Goal: Task Accomplishment & Management: Manage account settings

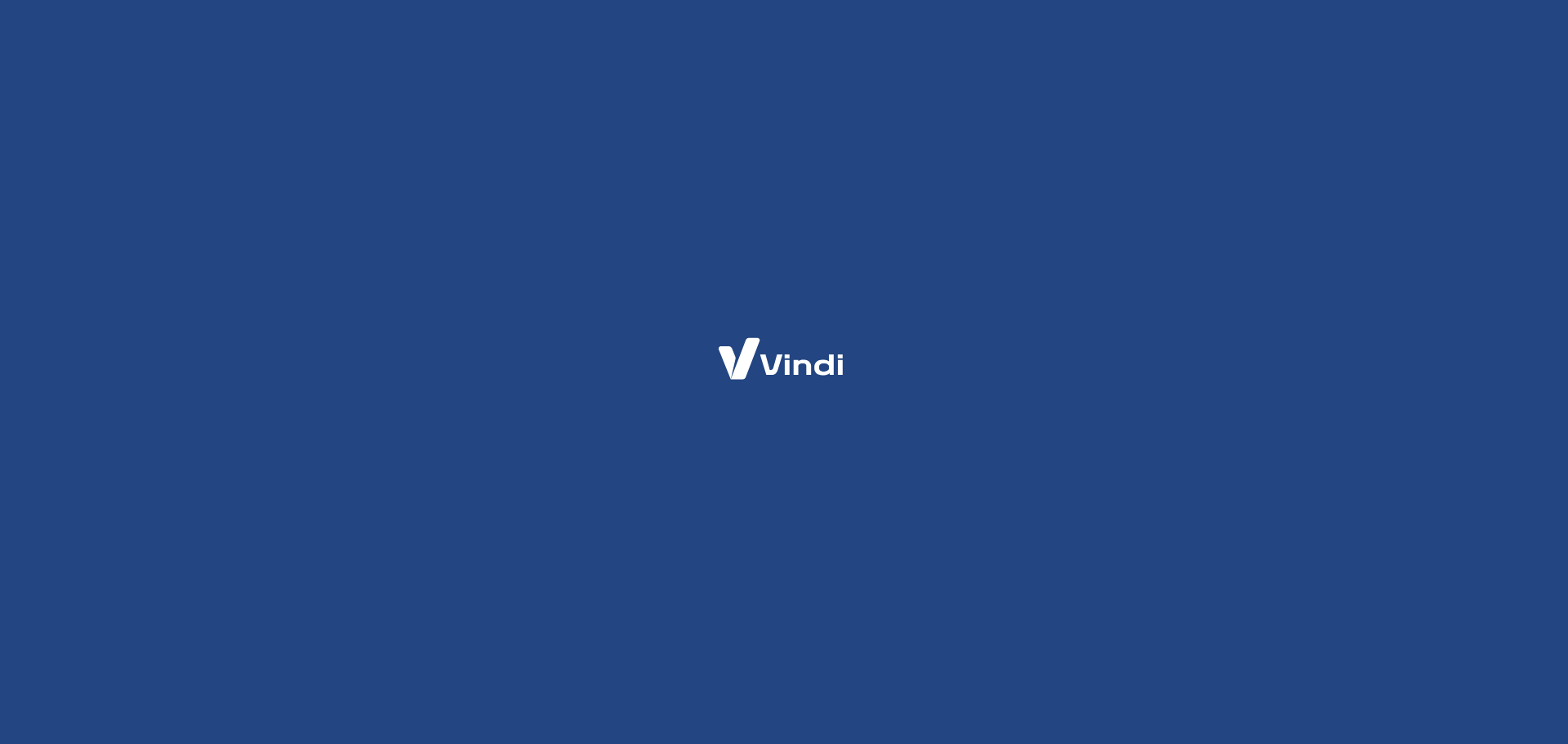
click at [1297, 318] on div at bounding box center [784, 372] width 1568 height 744
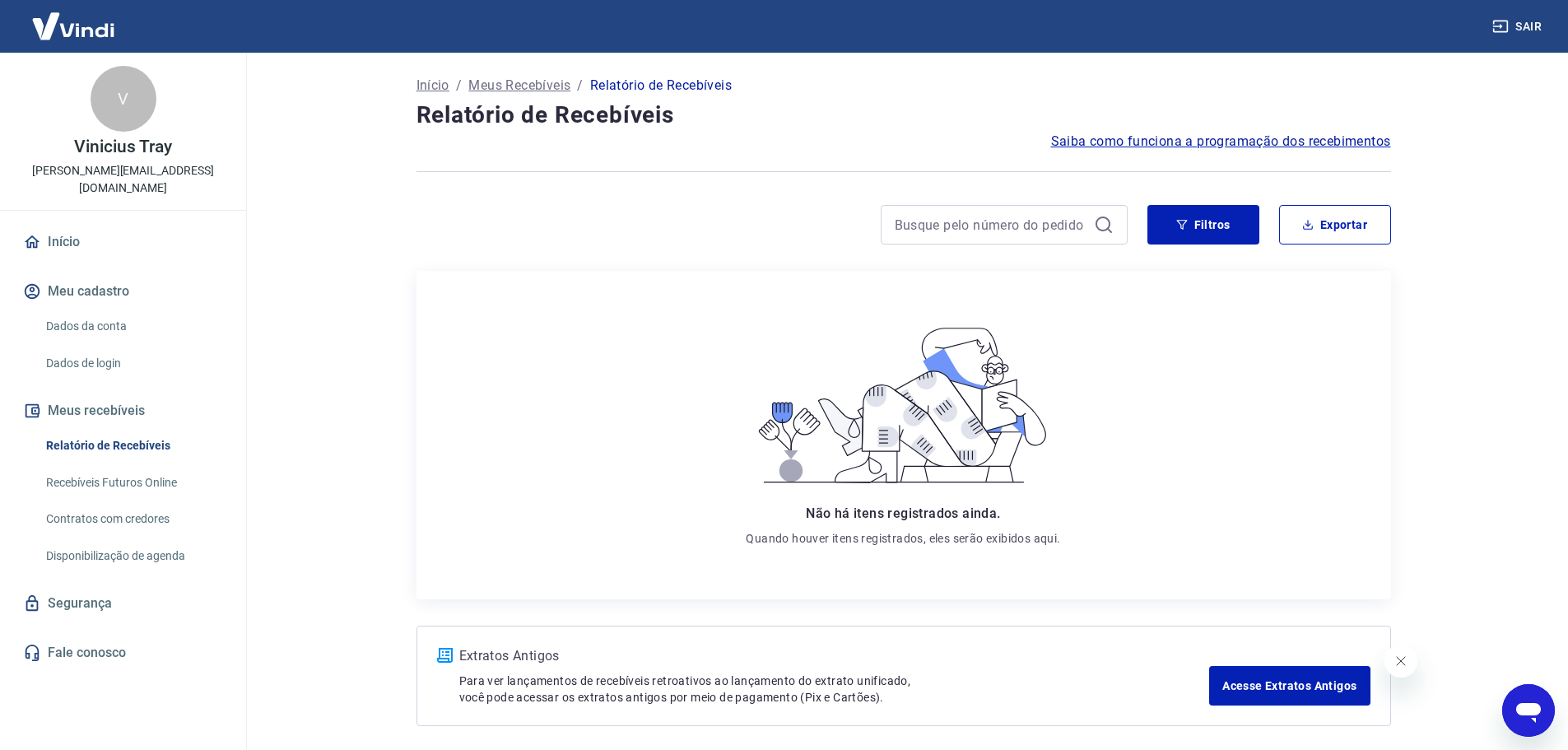
click at [527, 242] on div at bounding box center [772, 225] width 711 height 40
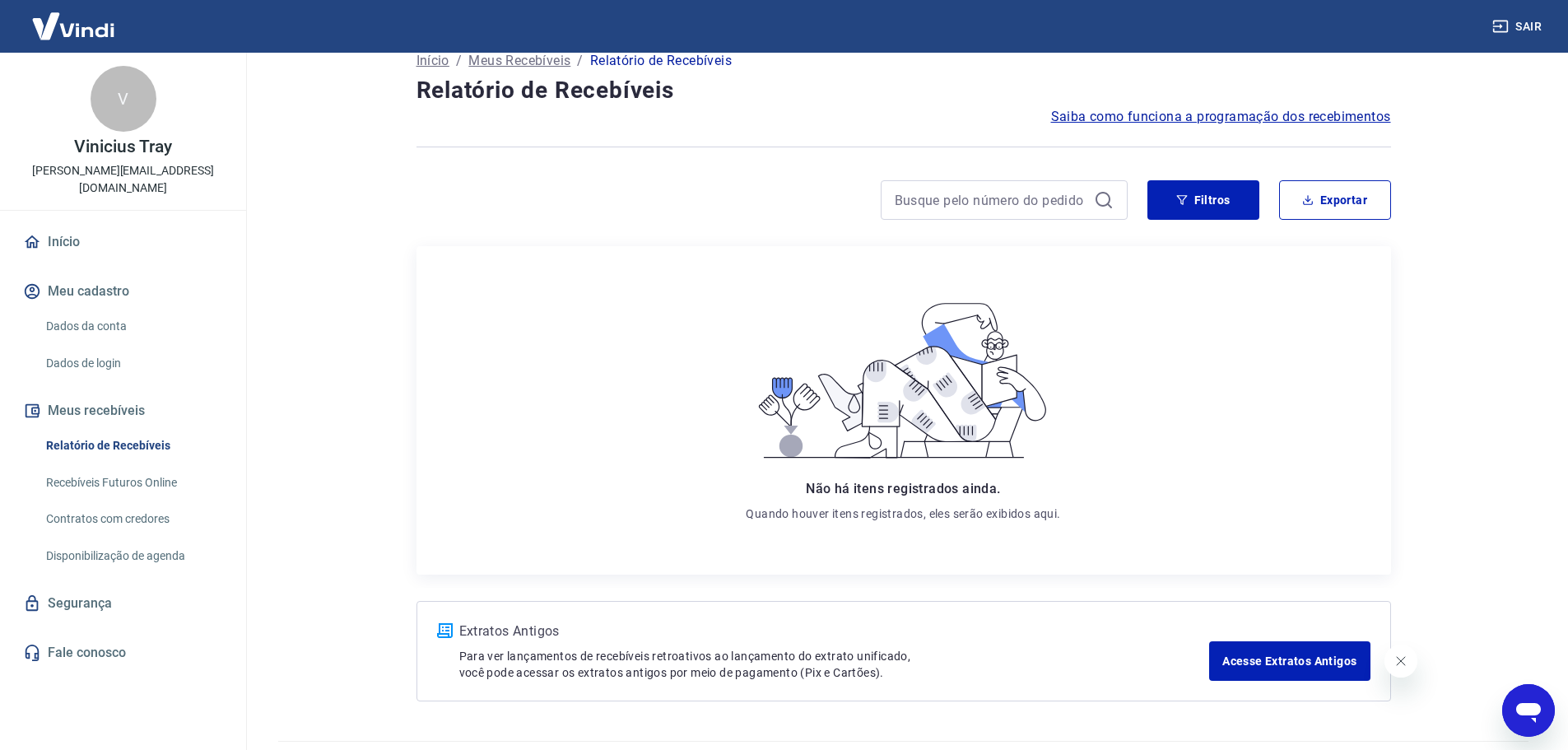
scroll to position [68, 0]
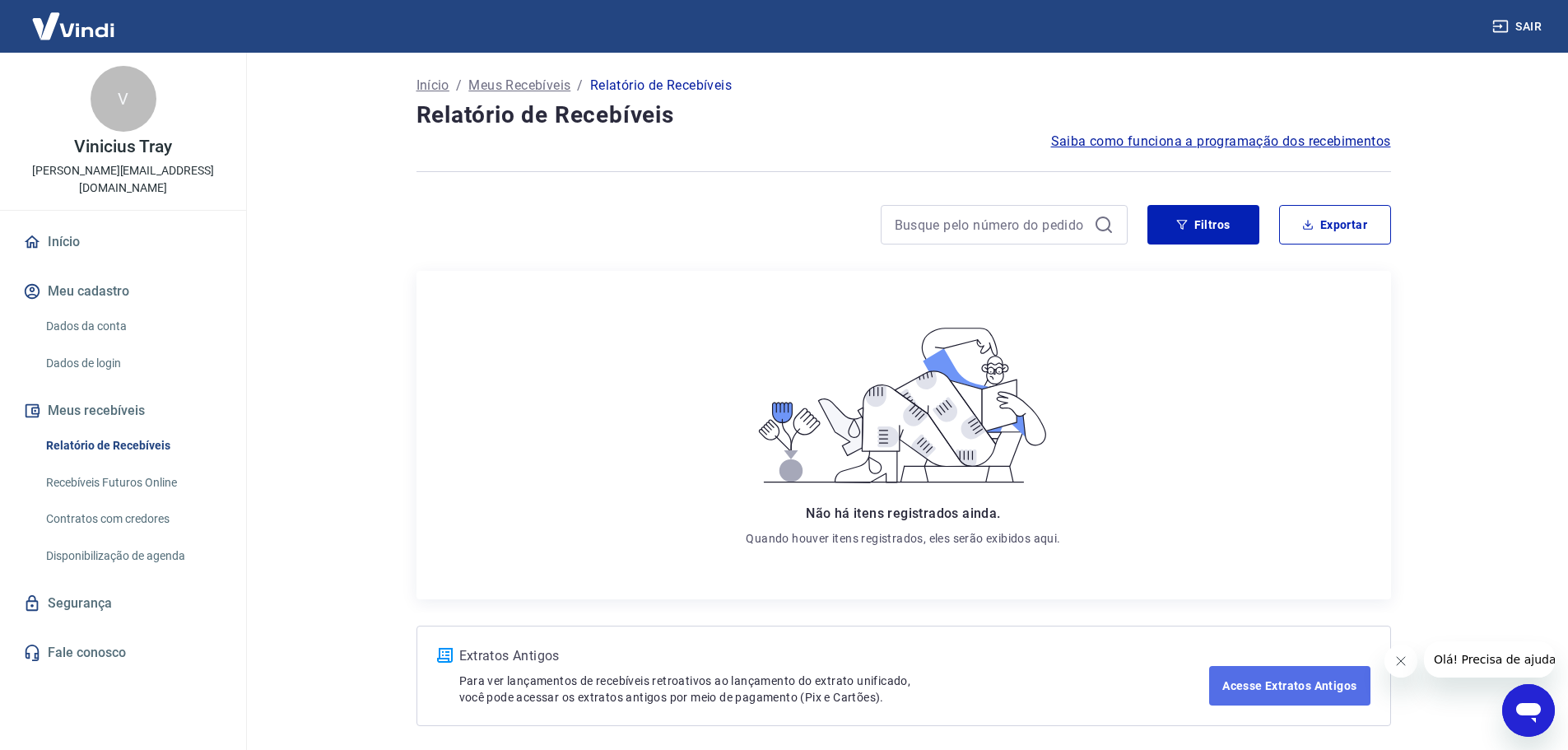
click at [1272, 689] on link "Acesse Extratos Antigos" at bounding box center [1289, 686] width 160 height 40
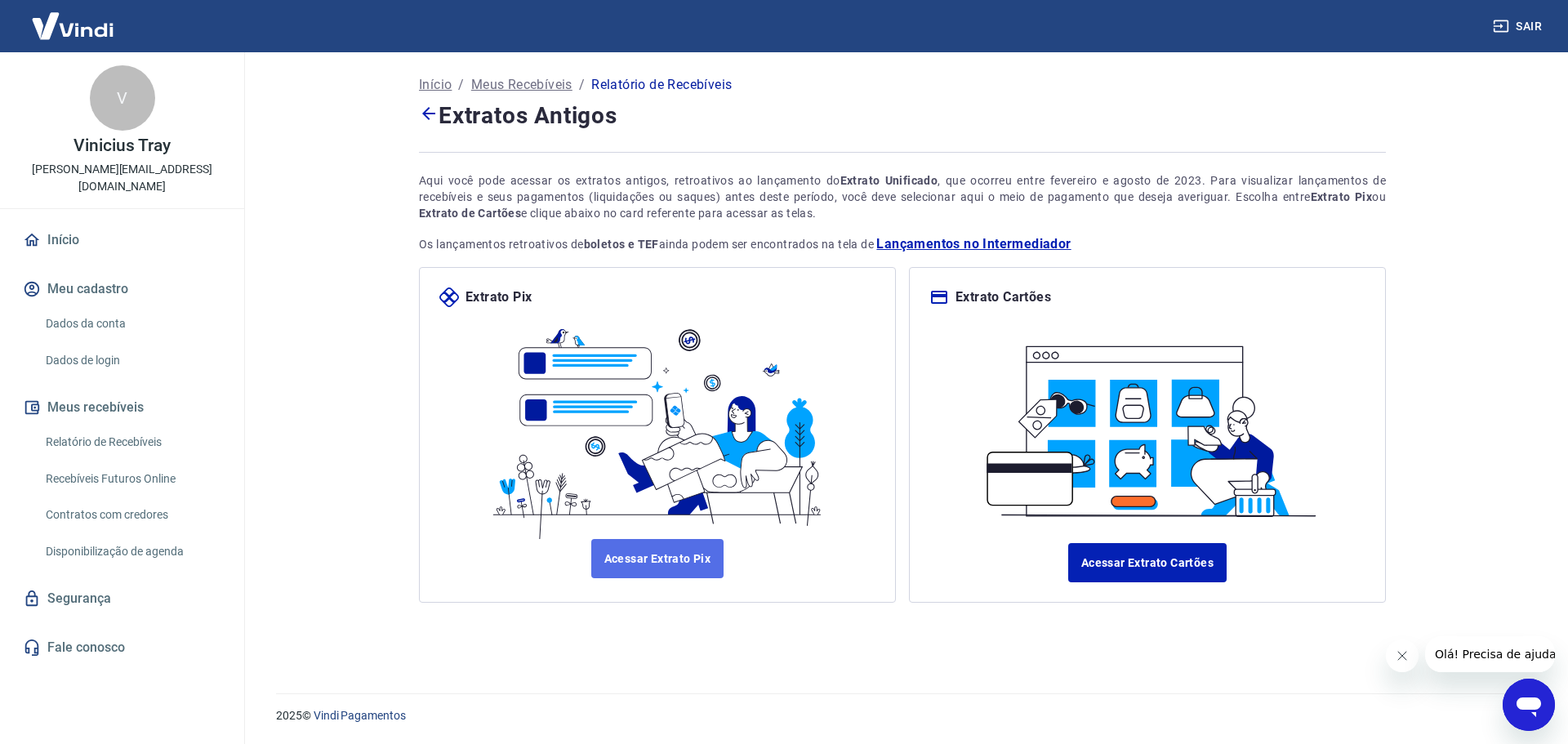
click at [696, 547] on link "Acessar Extrato Pix" at bounding box center [658, 559] width 133 height 39
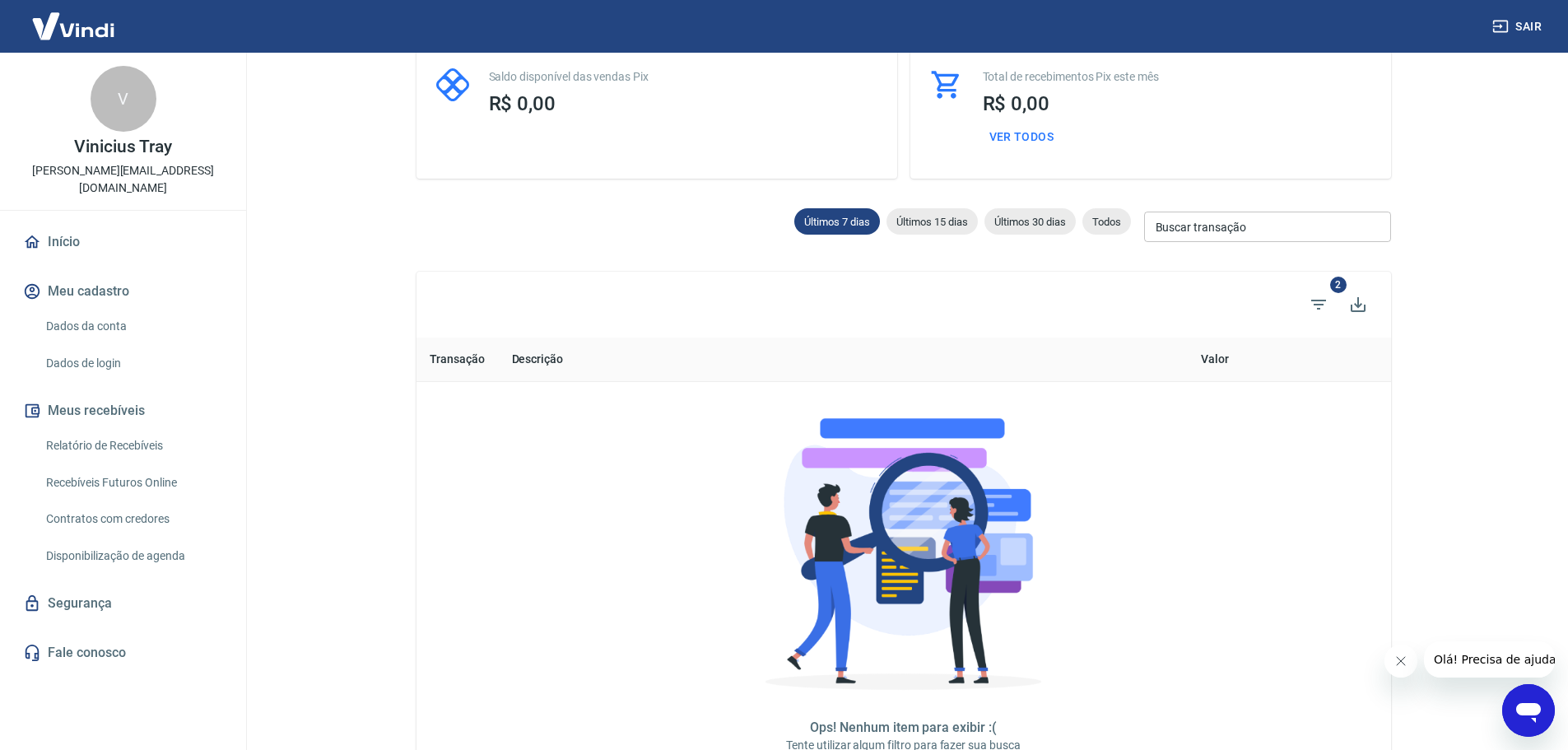
scroll to position [288, 0]
